Goal: Task Accomplishment & Management: Manage account settings

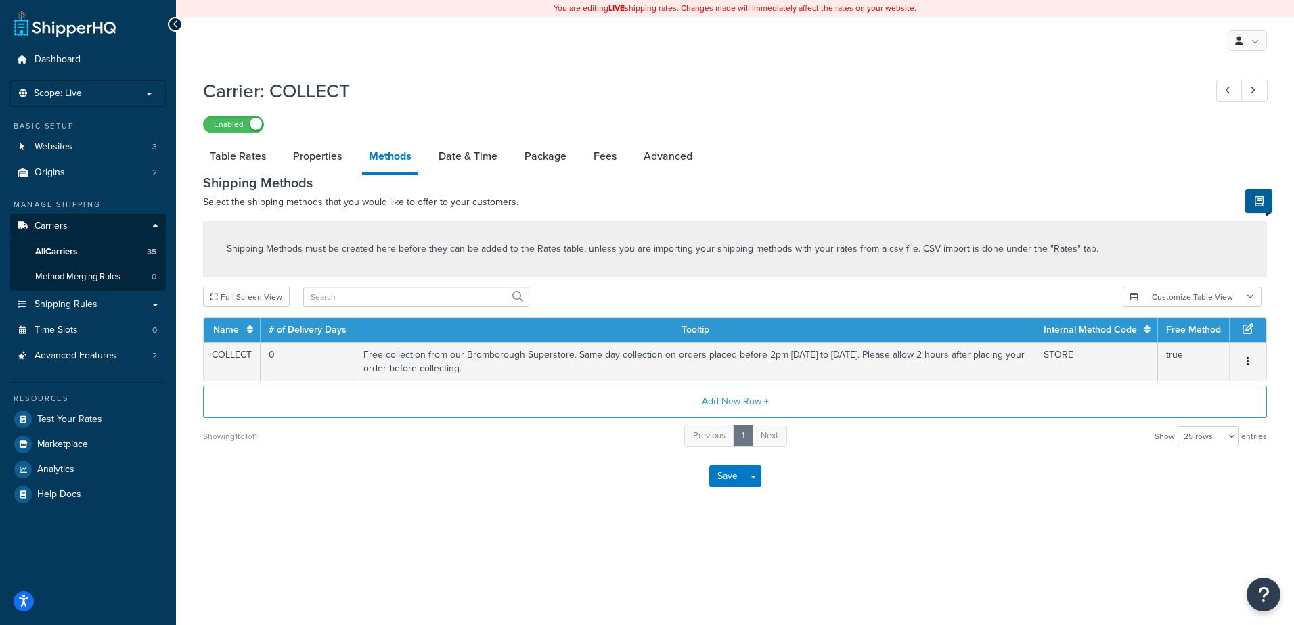
select select "25"
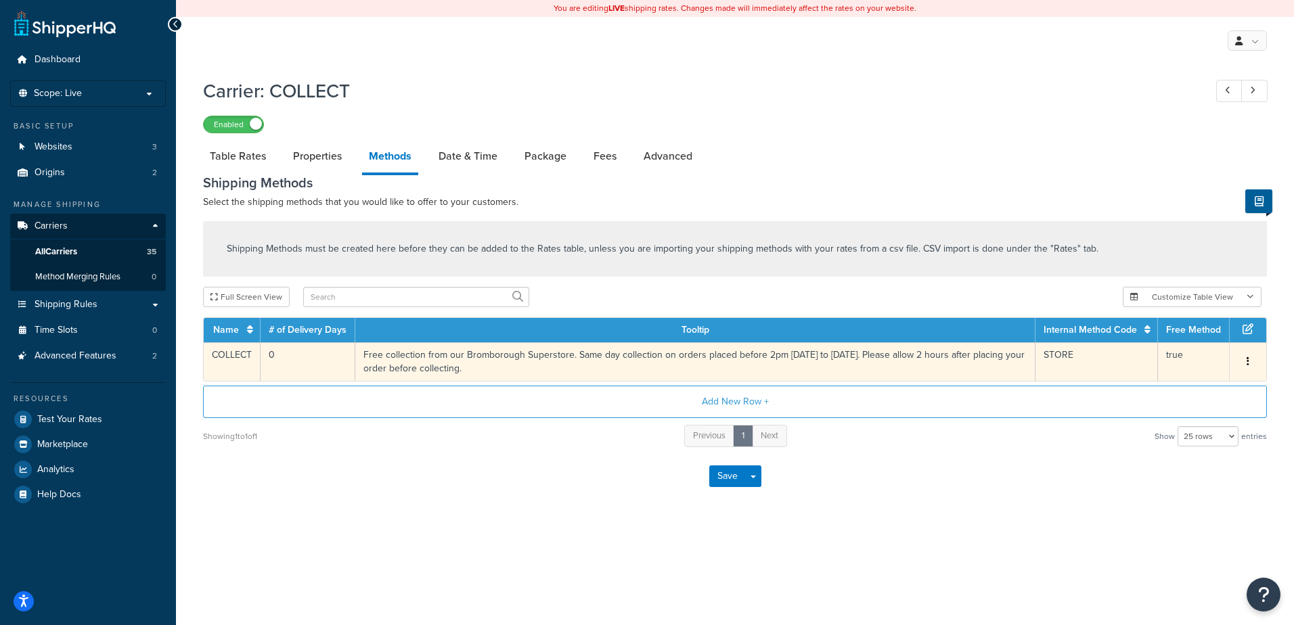
click at [366, 356] on td "Free collection from our Bromborough Superstore. Same day collection on orders …" at bounding box center [695, 361] width 680 height 39
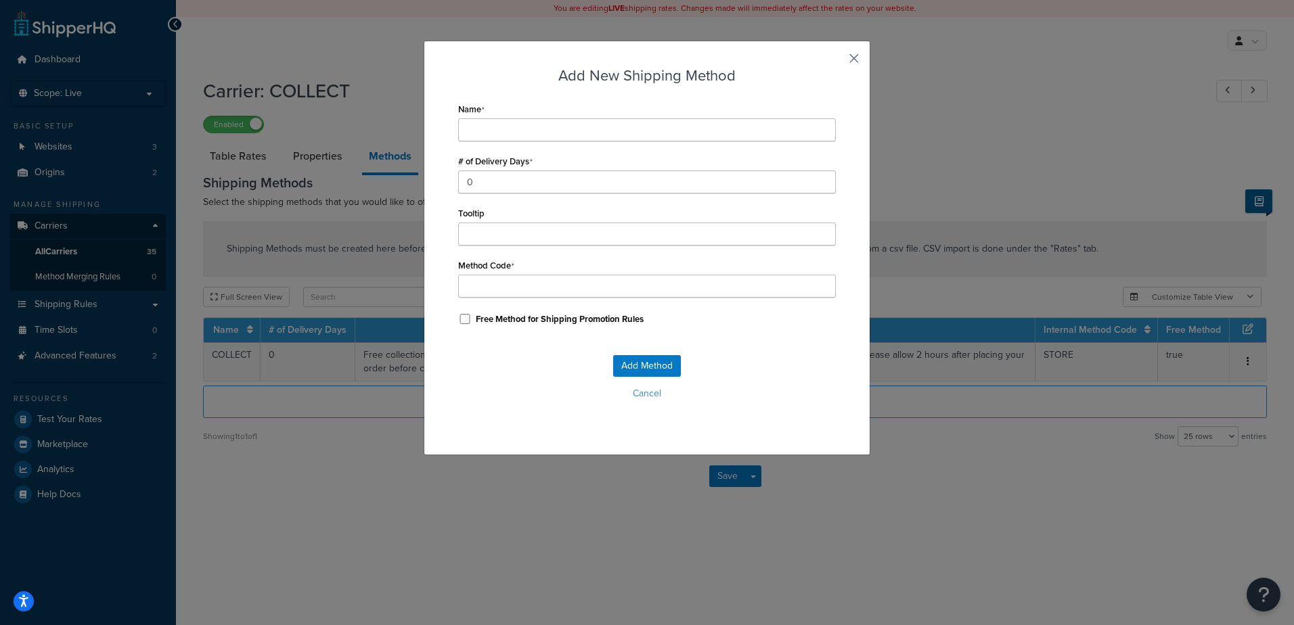
click at [836, 62] on button "button" at bounding box center [833, 63] width 3 height 3
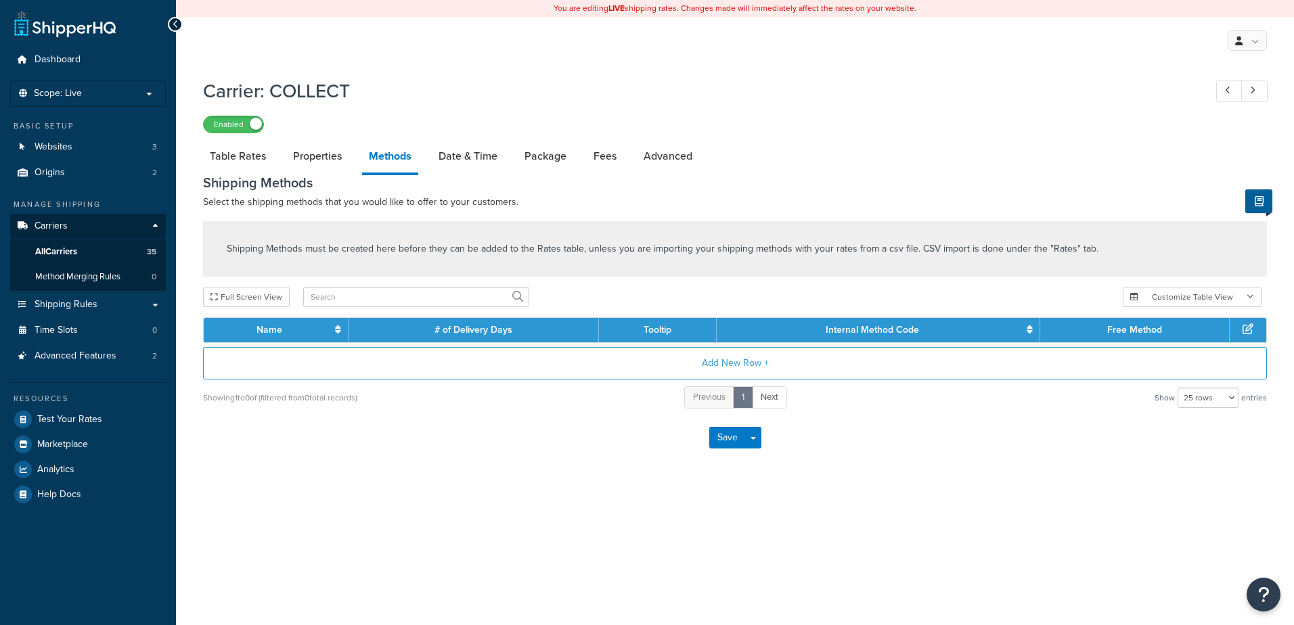
select select "25"
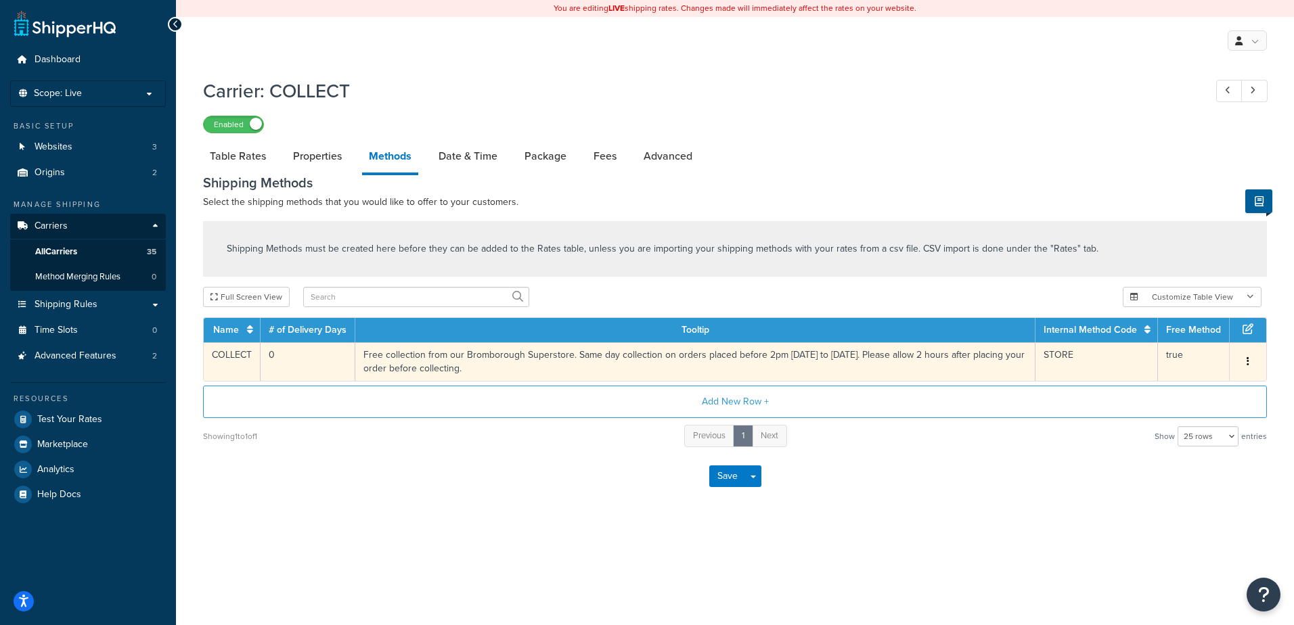
click at [461, 355] on td "Free collection from our Bromborough Superstore. Same day collection on orders …" at bounding box center [695, 361] width 680 height 39
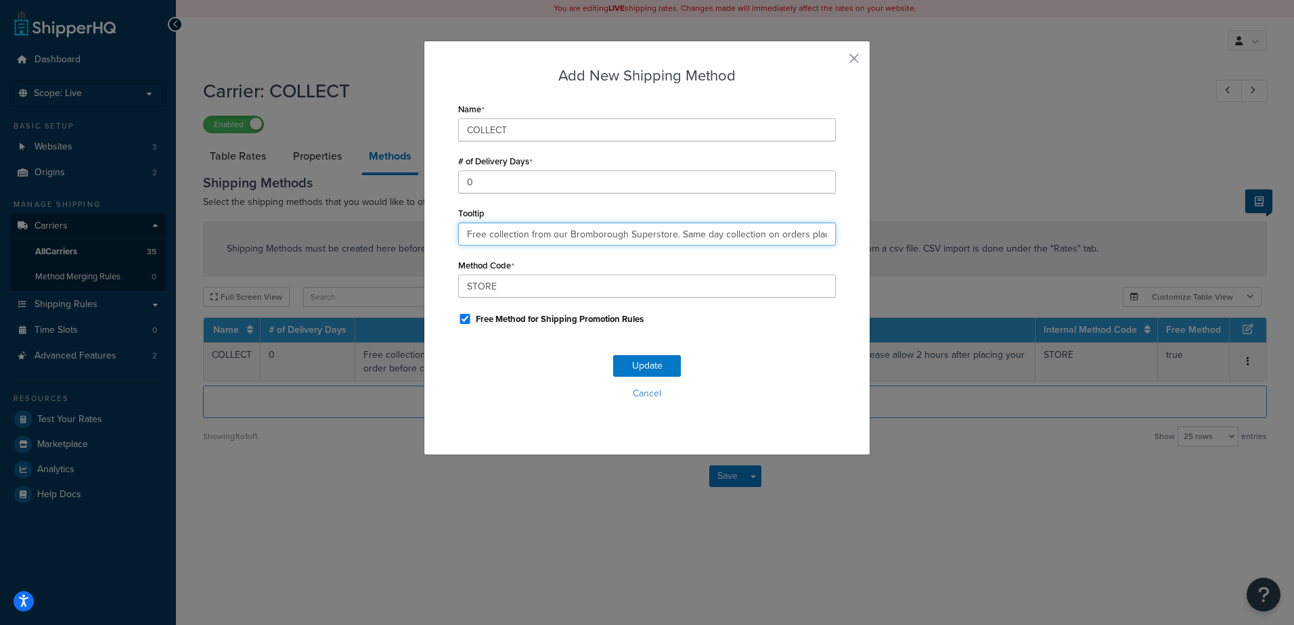
click at [535, 236] on input "Free collection from our Bromborough Superstore. Same day collection on orders …" at bounding box center [647, 234] width 378 height 23
click at [836, 62] on button "button" at bounding box center [833, 63] width 3 height 3
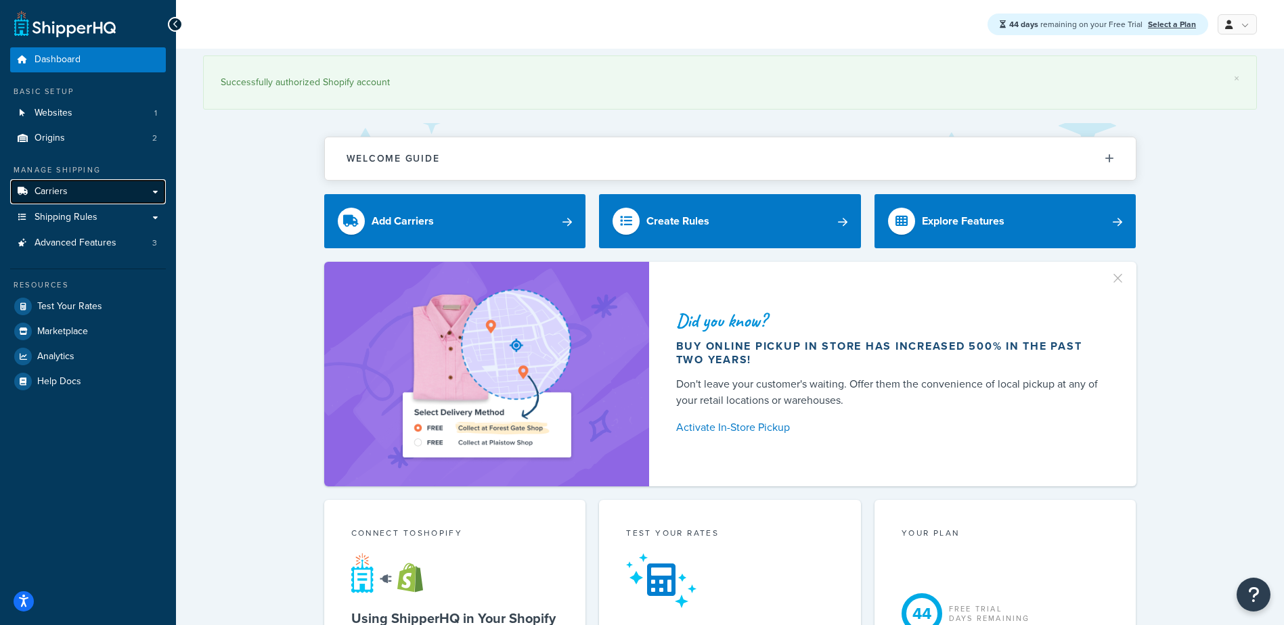
click at [67, 188] on link "Carriers" at bounding box center [88, 191] width 156 height 25
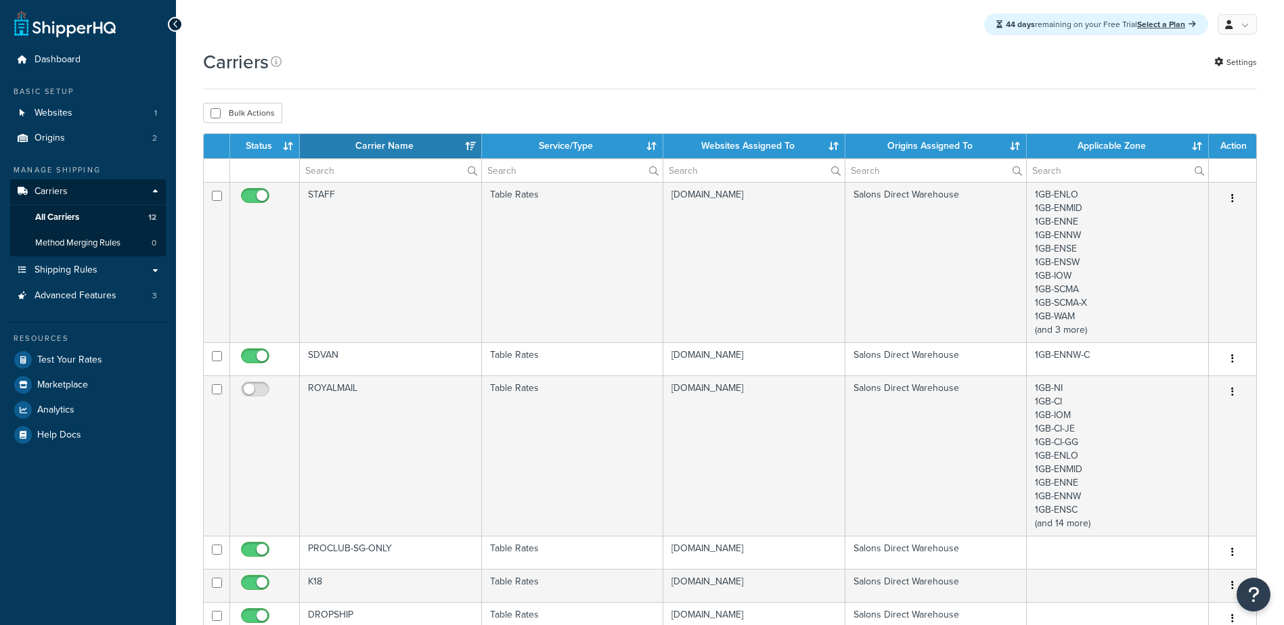
select select "15"
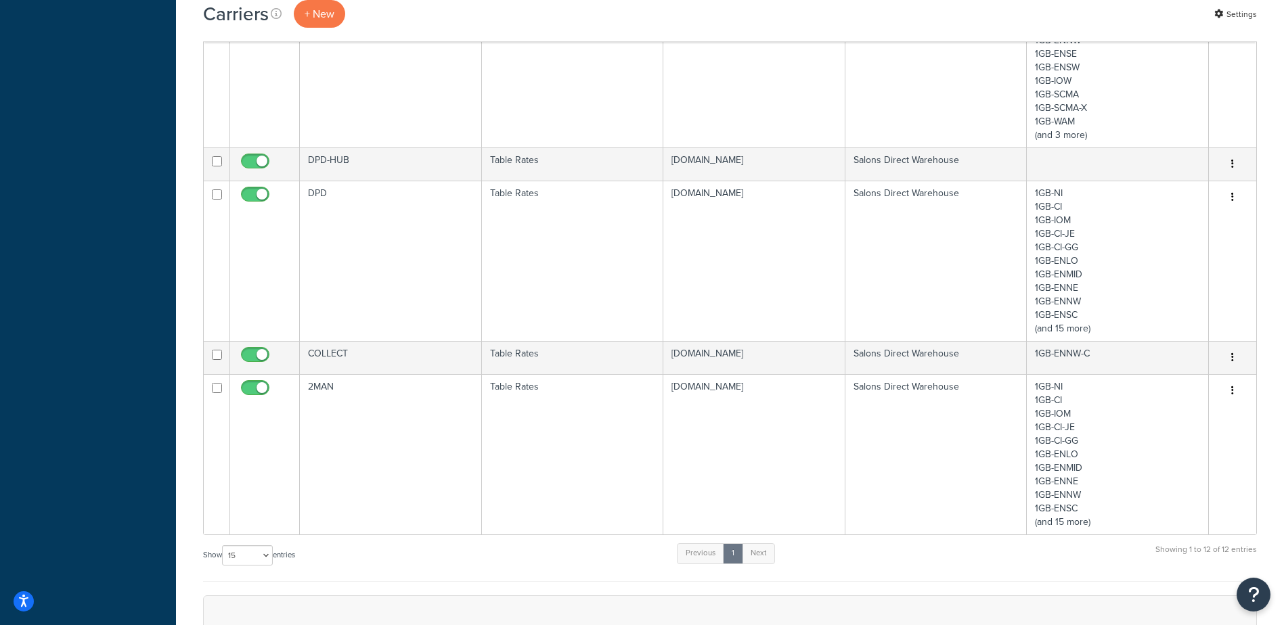
scroll to position [812, 0]
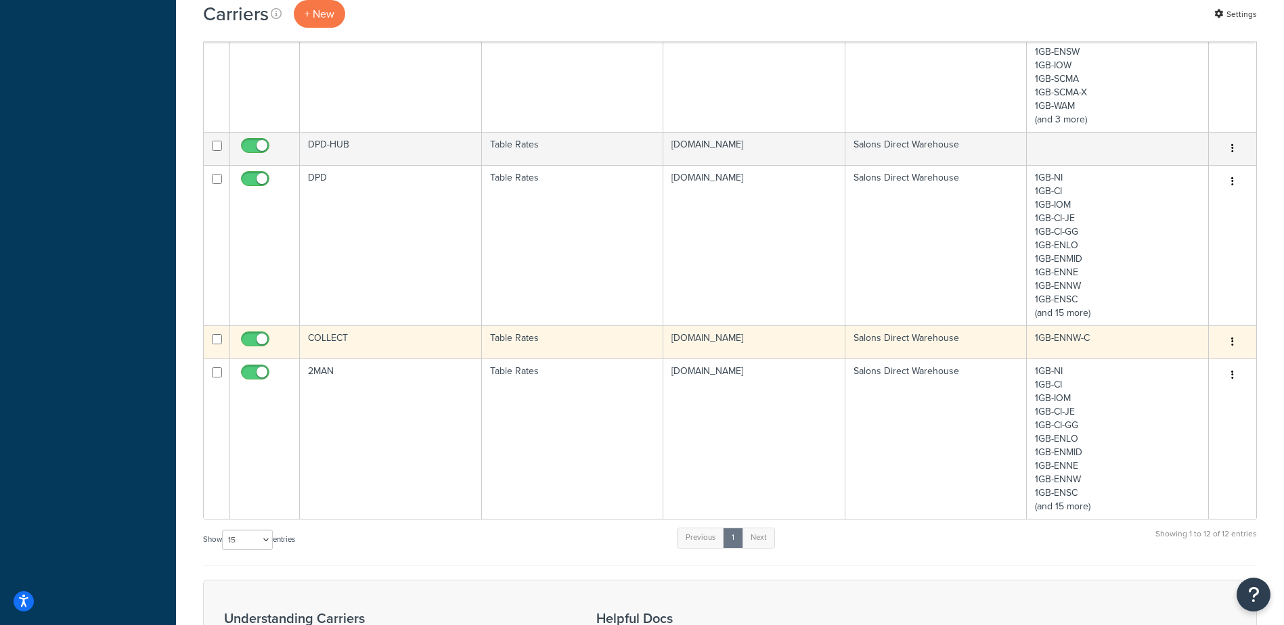
click at [252, 334] on span at bounding box center [255, 340] width 28 height 16
click at [252, 334] on input "checkbox" at bounding box center [256, 342] width 37 height 17
checkbox input "false"
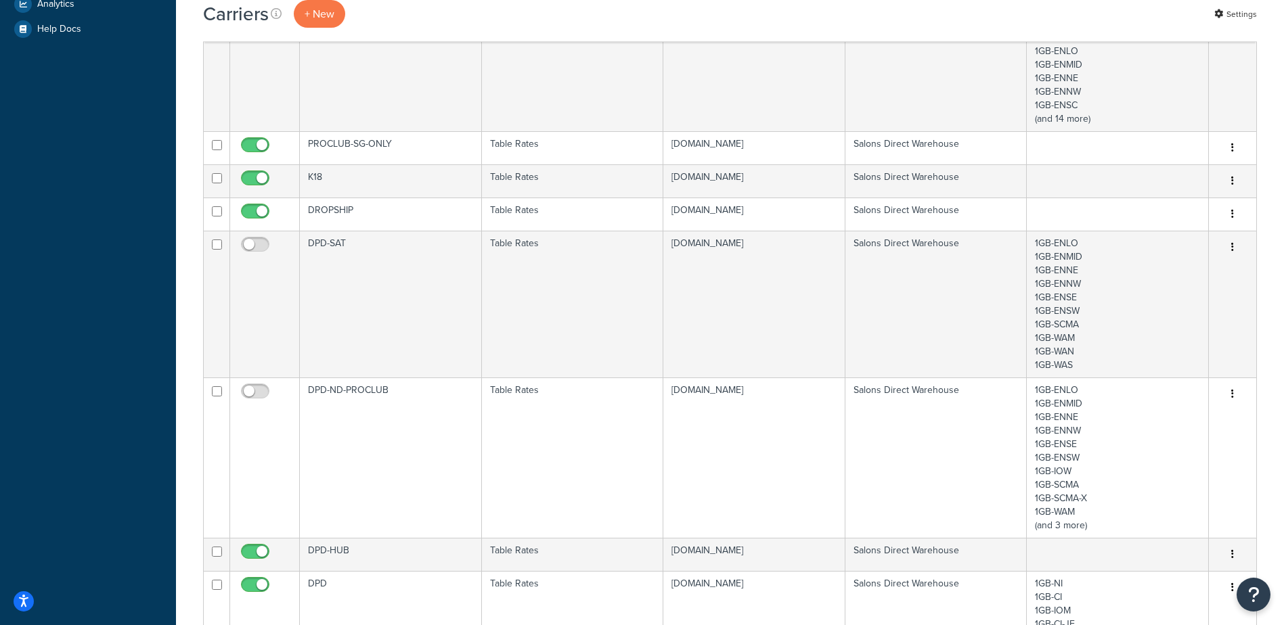
scroll to position [0, 0]
